Goal: Information Seeking & Learning: Learn about a topic

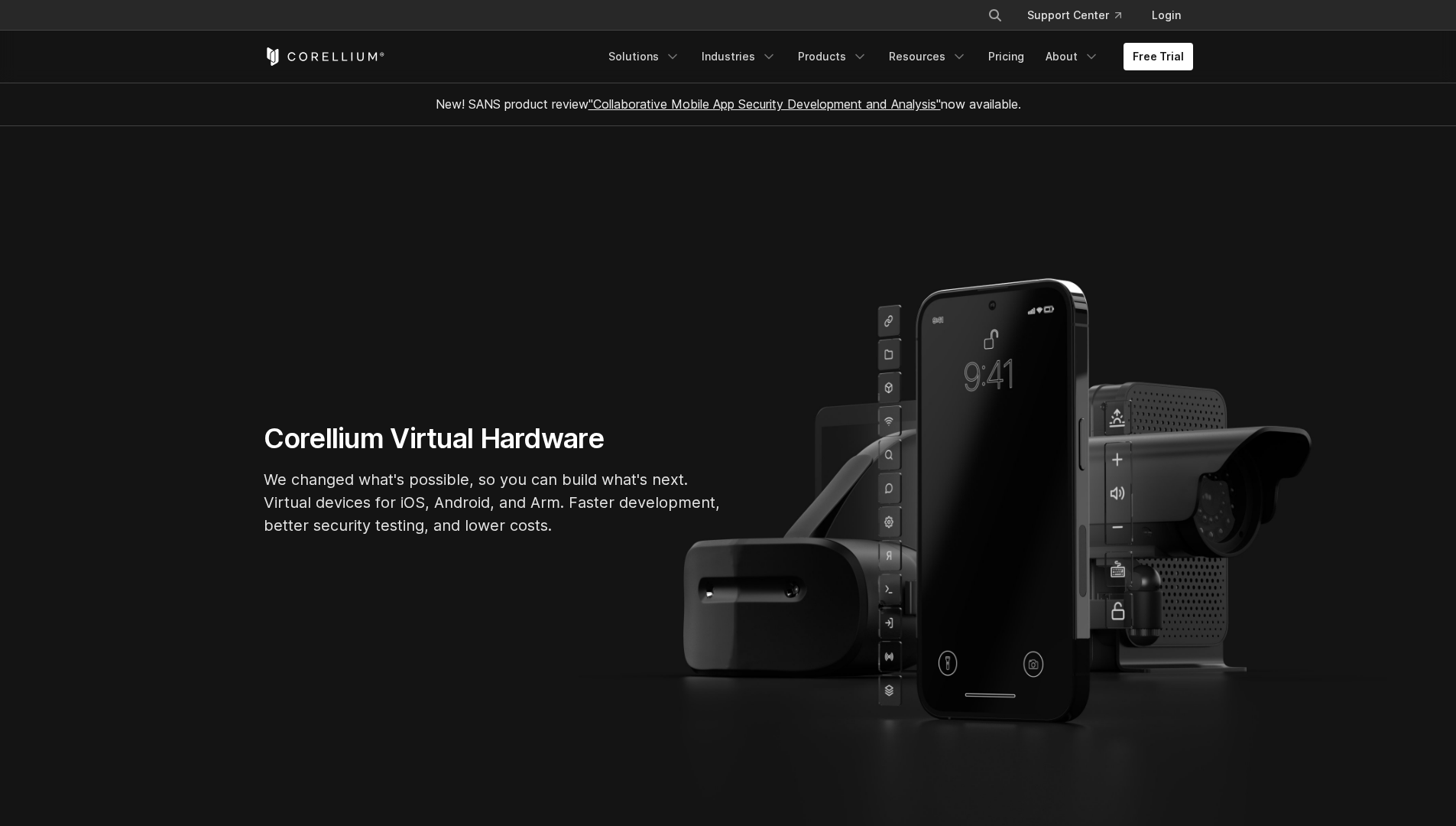
click at [770, 222] on section "Corellium Virtual Hardware We changed what's possible, so you can build what's …" at bounding box center [728, 486] width 1456 height 719
click at [922, 61] on link "Resources" at bounding box center [928, 57] width 97 height 28
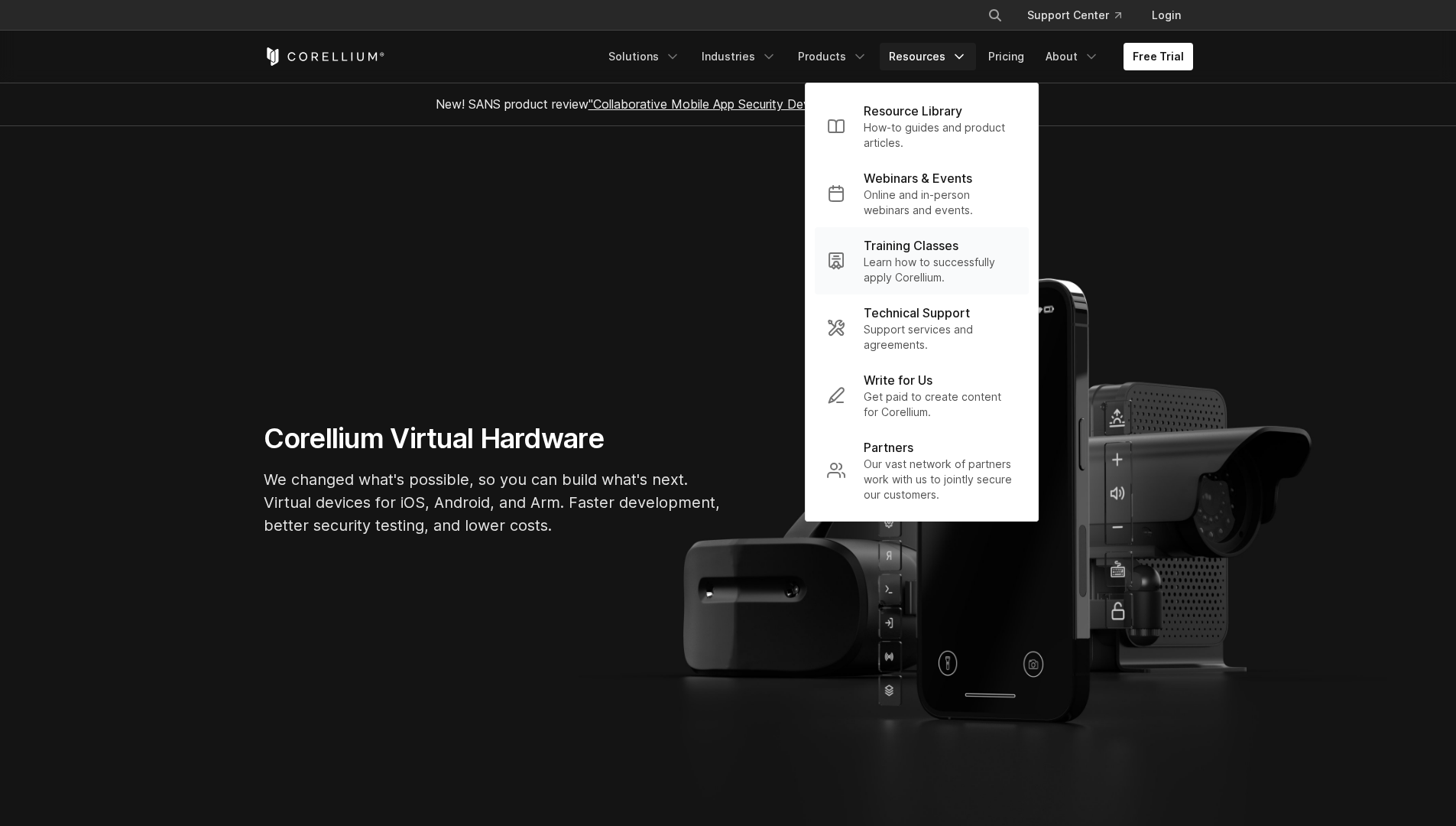
click at [900, 266] on p "Learn how to successfully apply Corellium." at bounding box center [940, 270] width 153 height 30
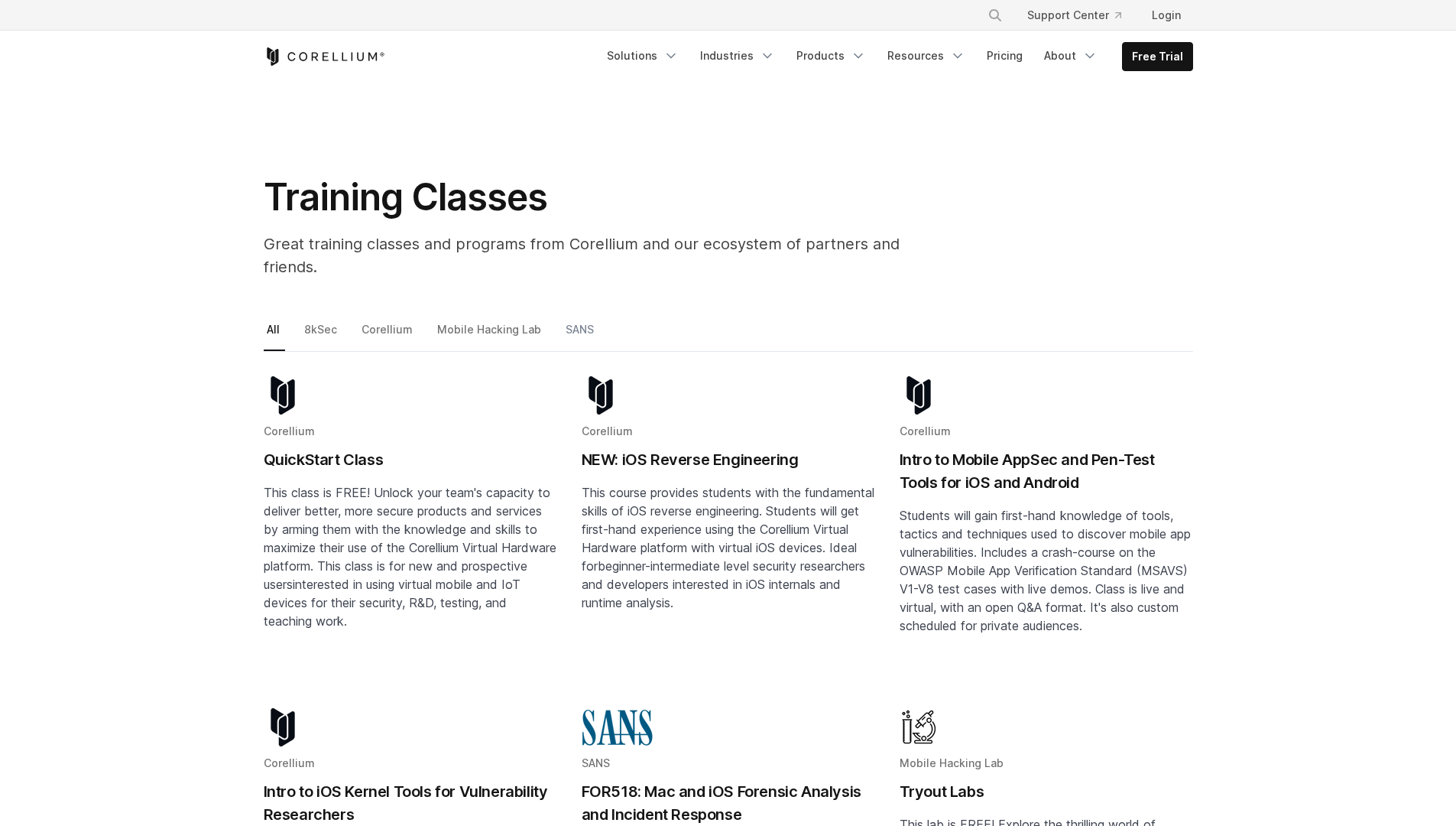
click at [569, 320] on link "SANS" at bounding box center [581, 335] width 36 height 32
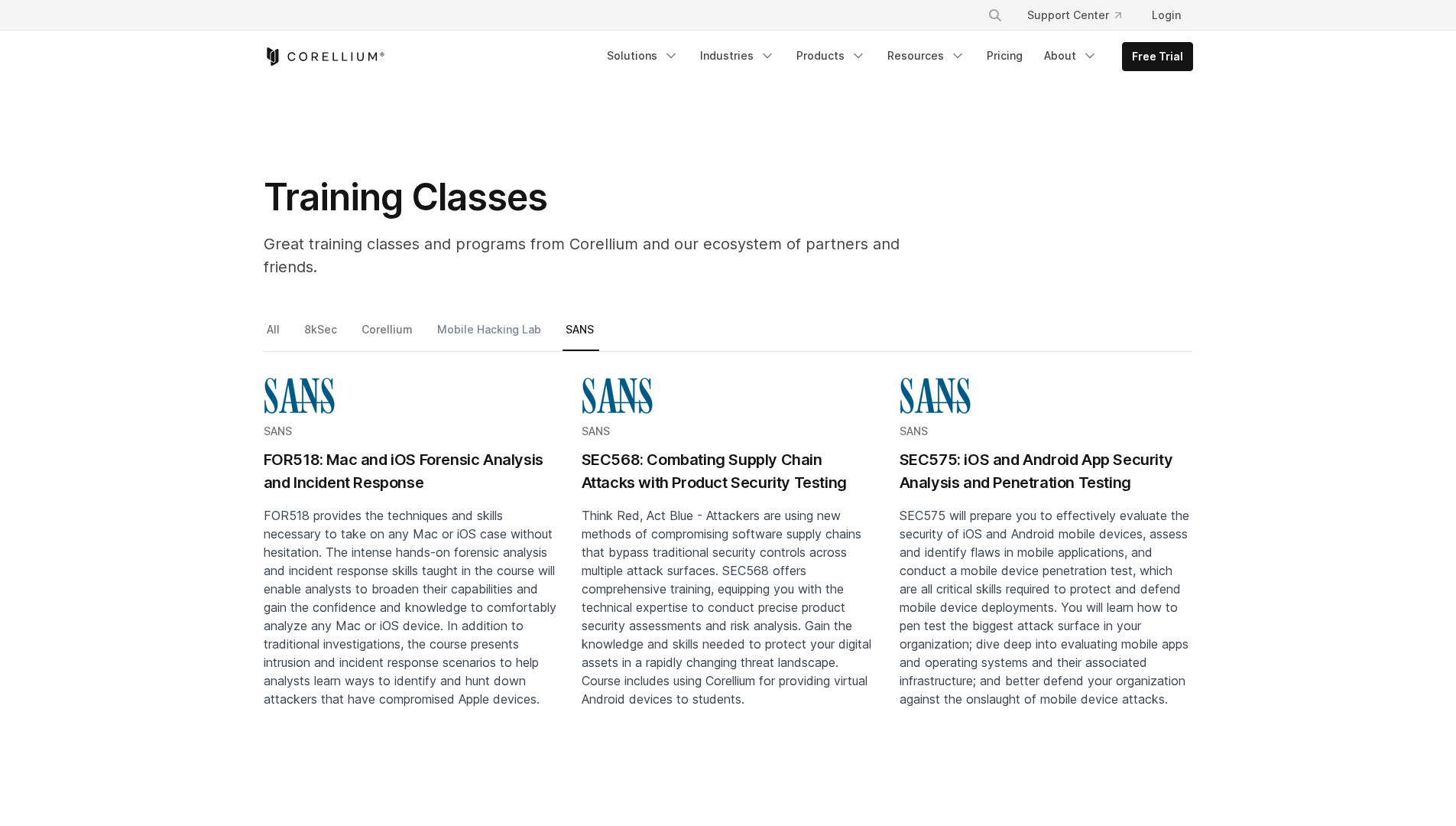
click at [477, 320] on link "Mobile Hacking Lab" at bounding box center [491, 335] width 112 height 32
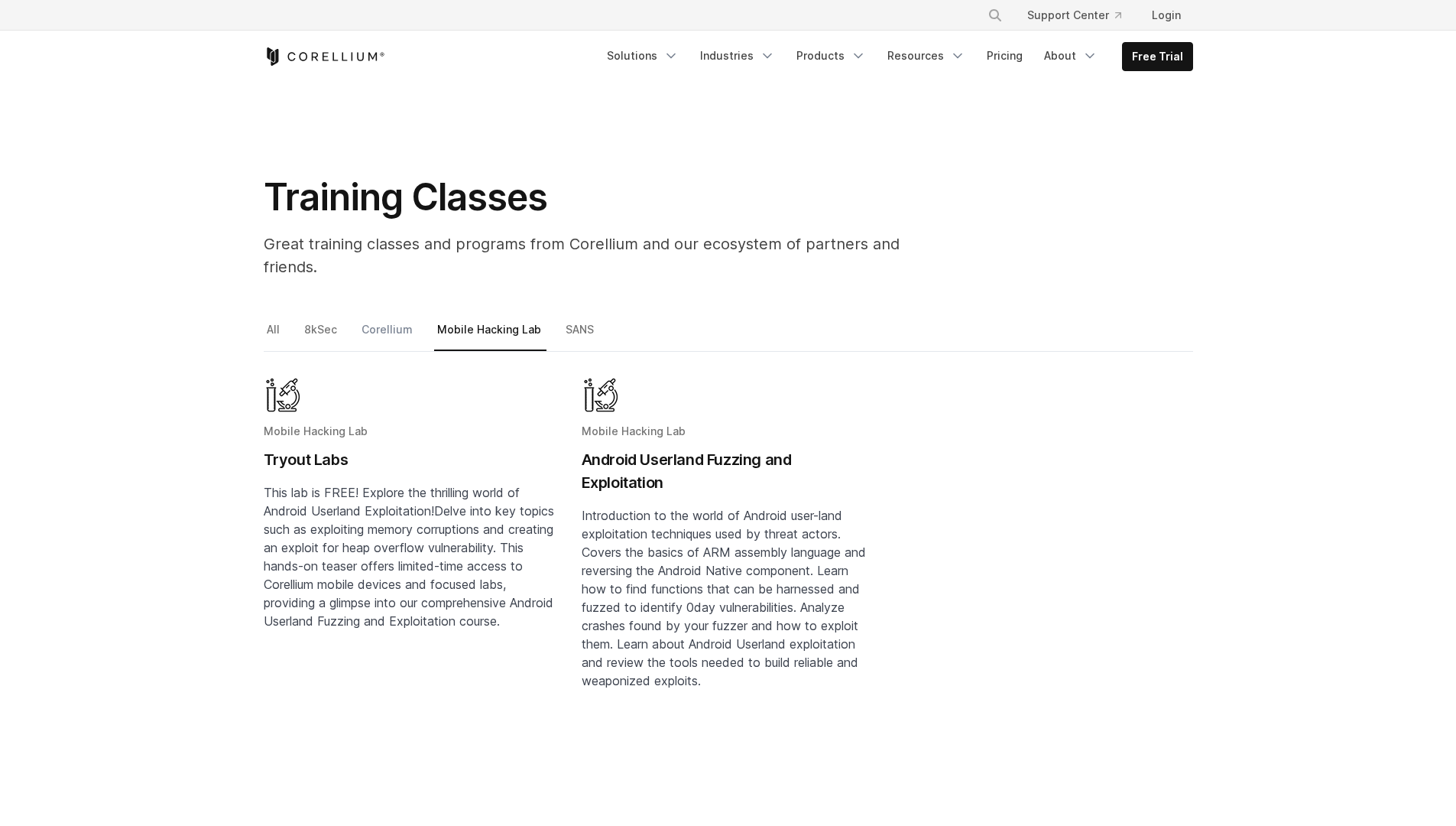
click at [384, 320] on link "Corellium" at bounding box center [388, 335] width 60 height 32
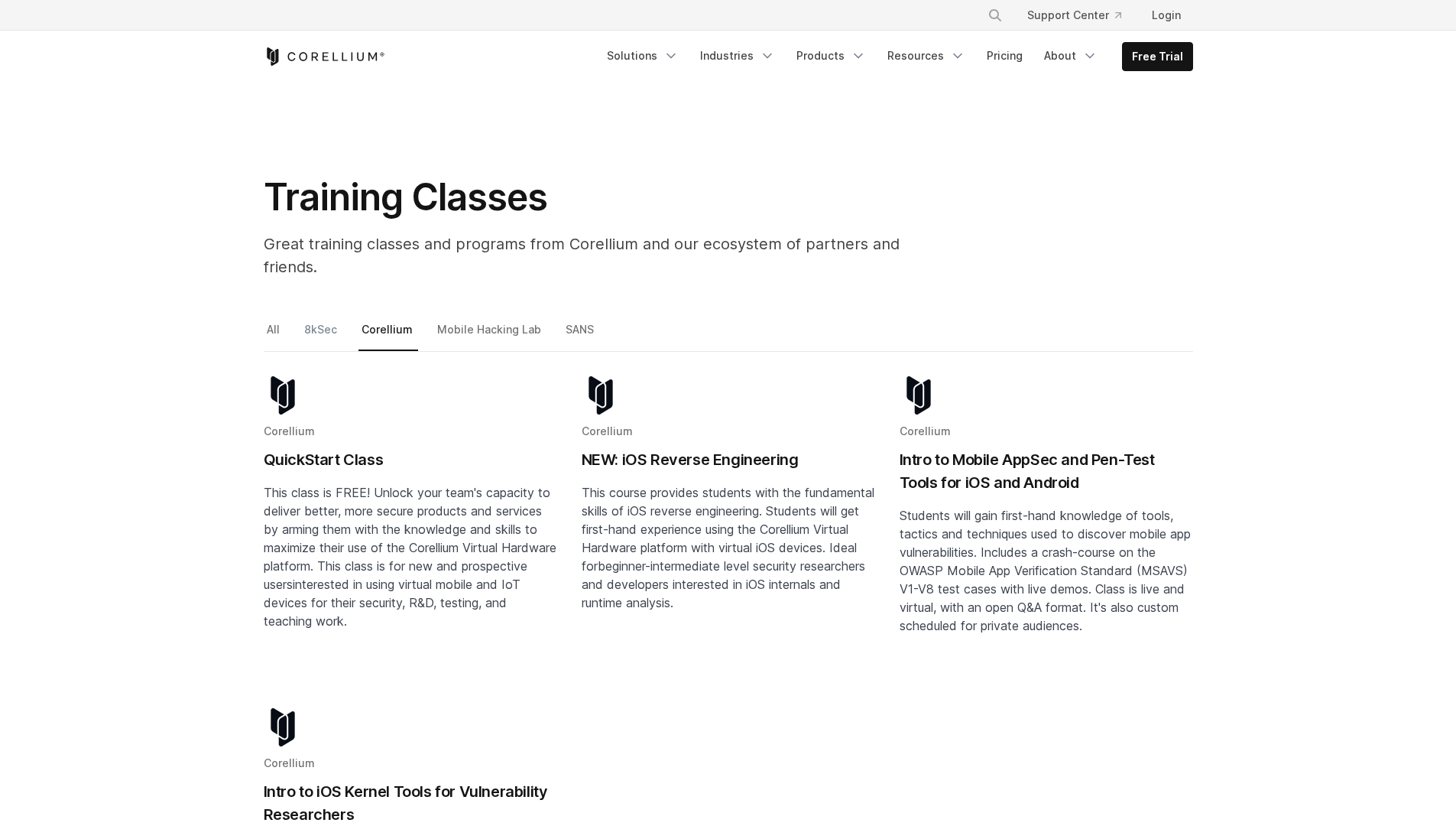
click at [321, 320] on link "8kSec" at bounding box center [322, 335] width 41 height 32
